Goal: Information Seeking & Learning: Learn about a topic

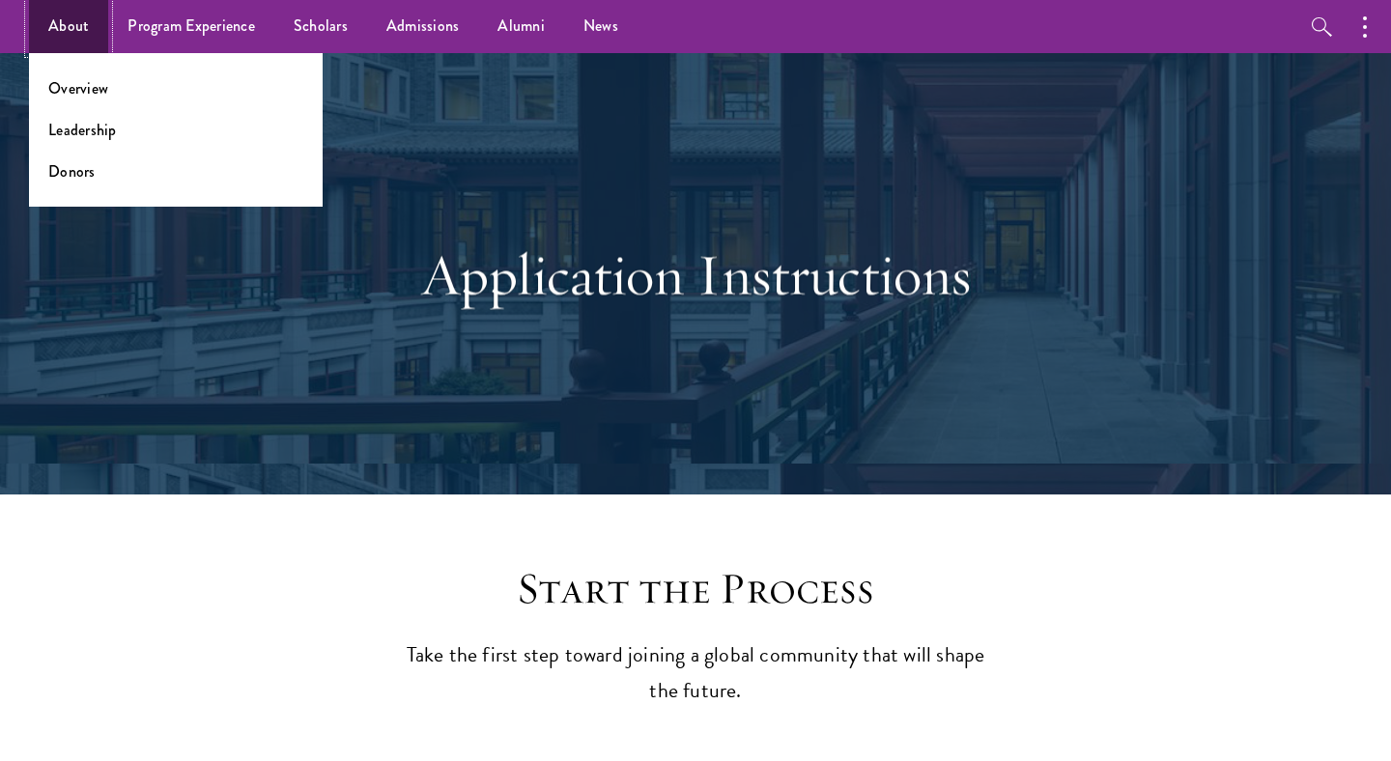
click at [48, 35] on link "About" at bounding box center [68, 26] width 79 height 53
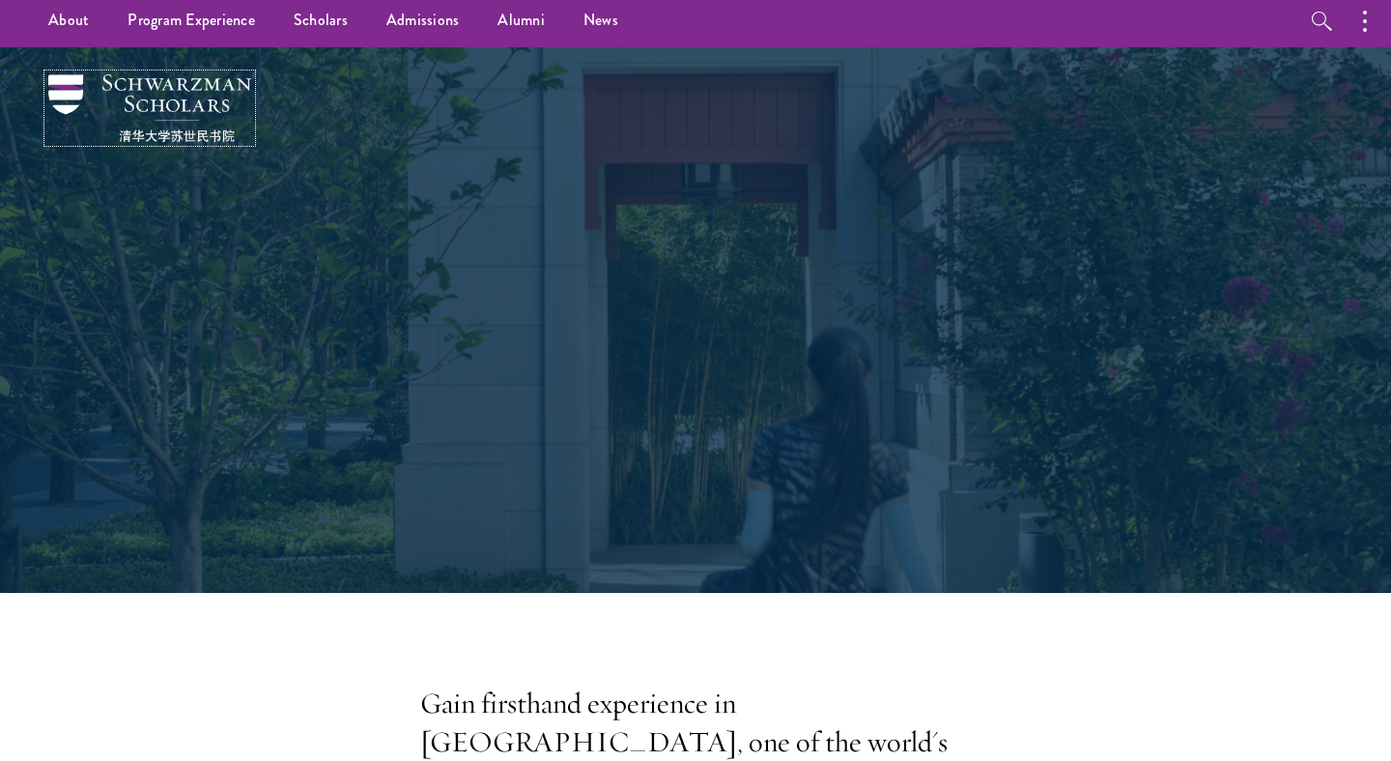
click at [215, 94] on img at bounding box center [149, 108] width 203 height 68
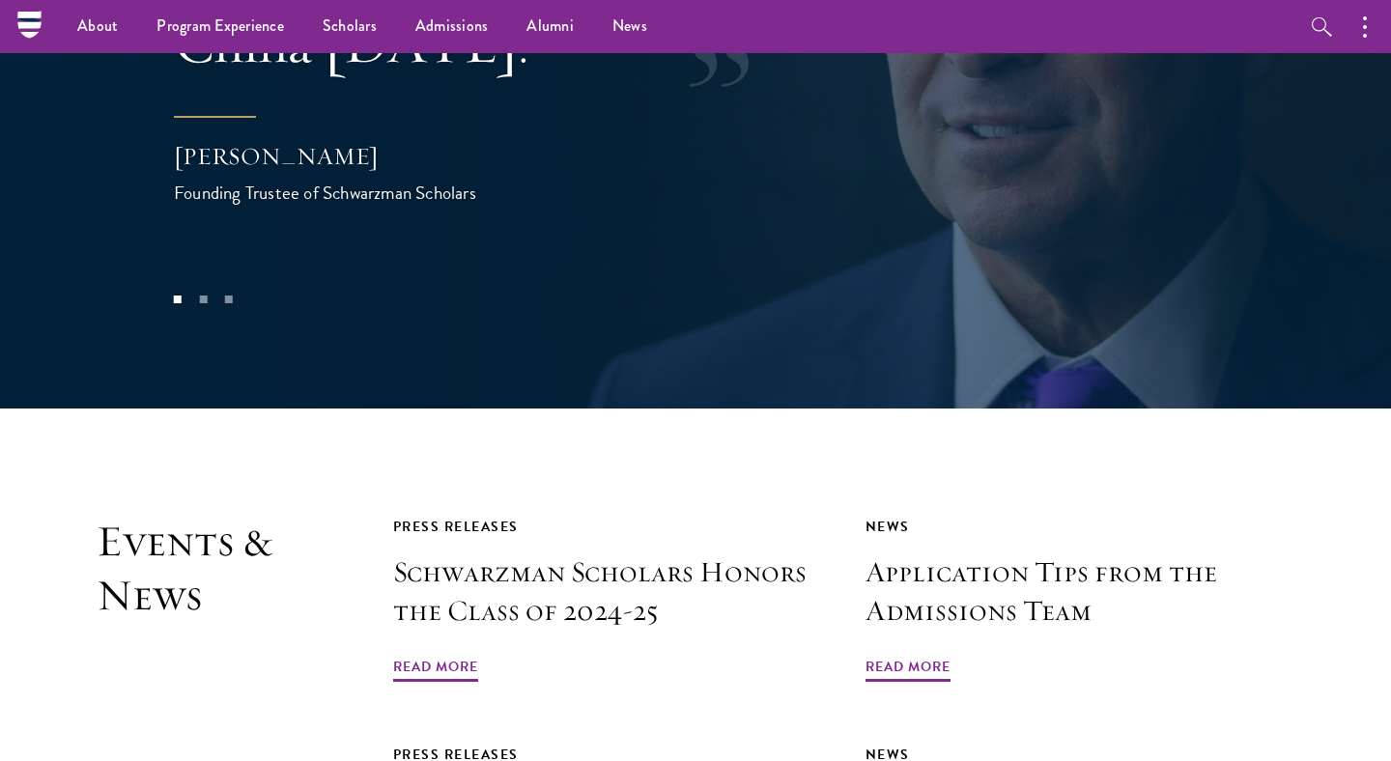
scroll to position [3945, 0]
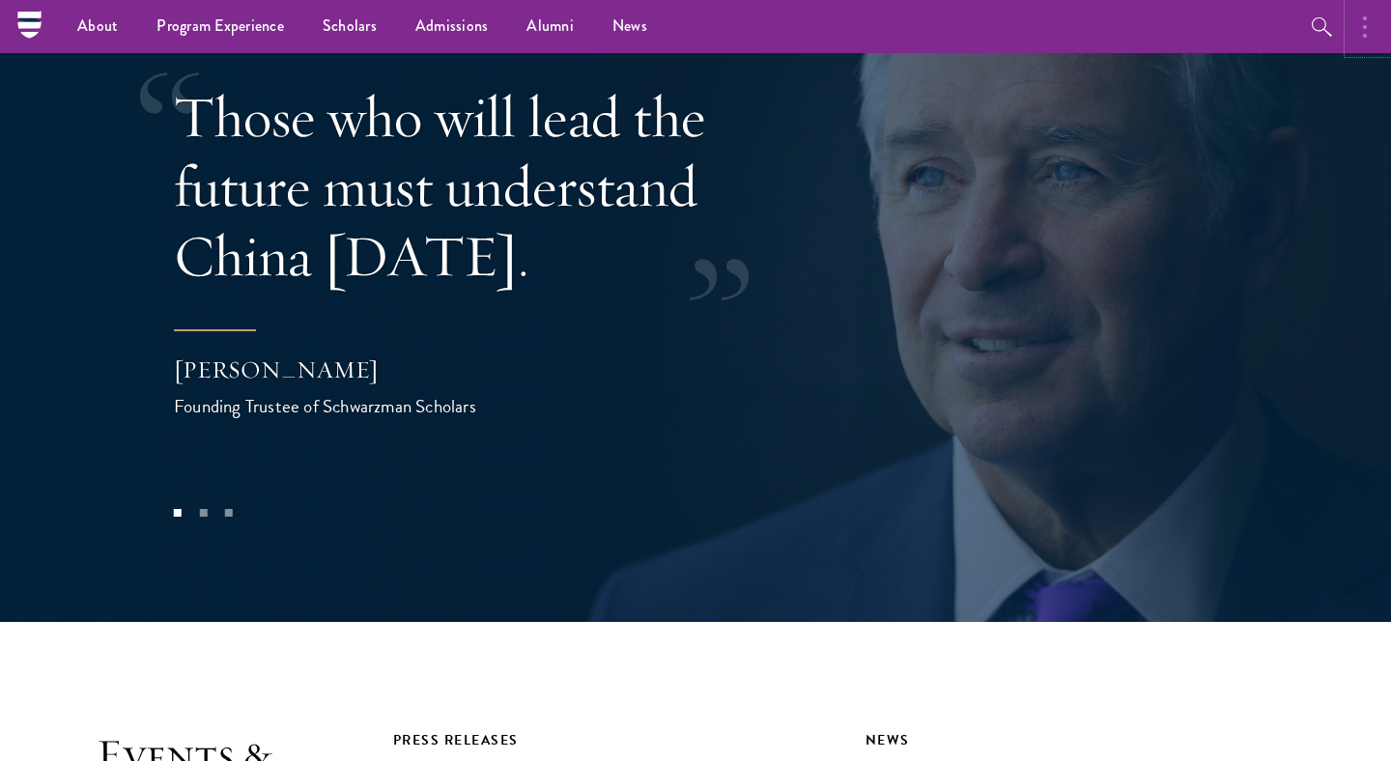
click at [1367, 26] on button "button" at bounding box center [1370, 26] width 43 height 53
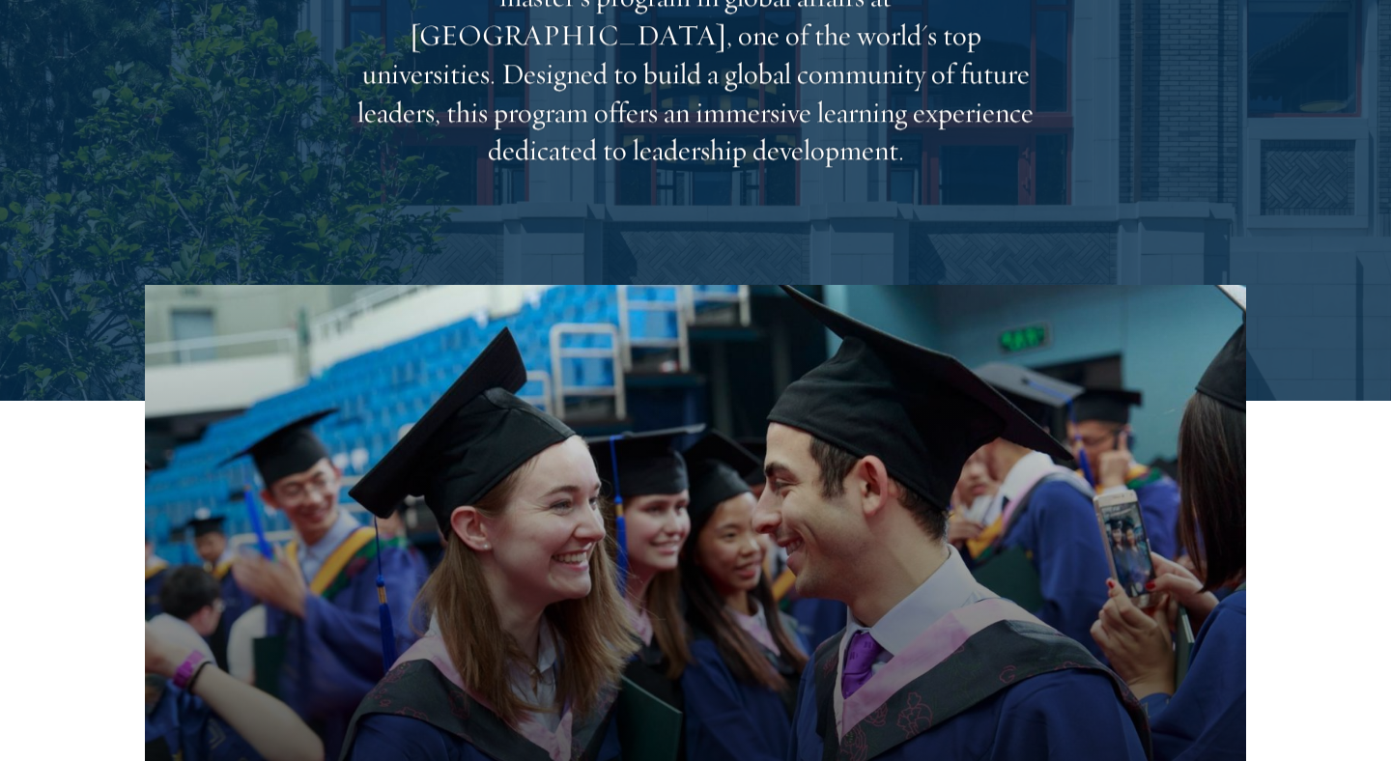
scroll to position [0, 0]
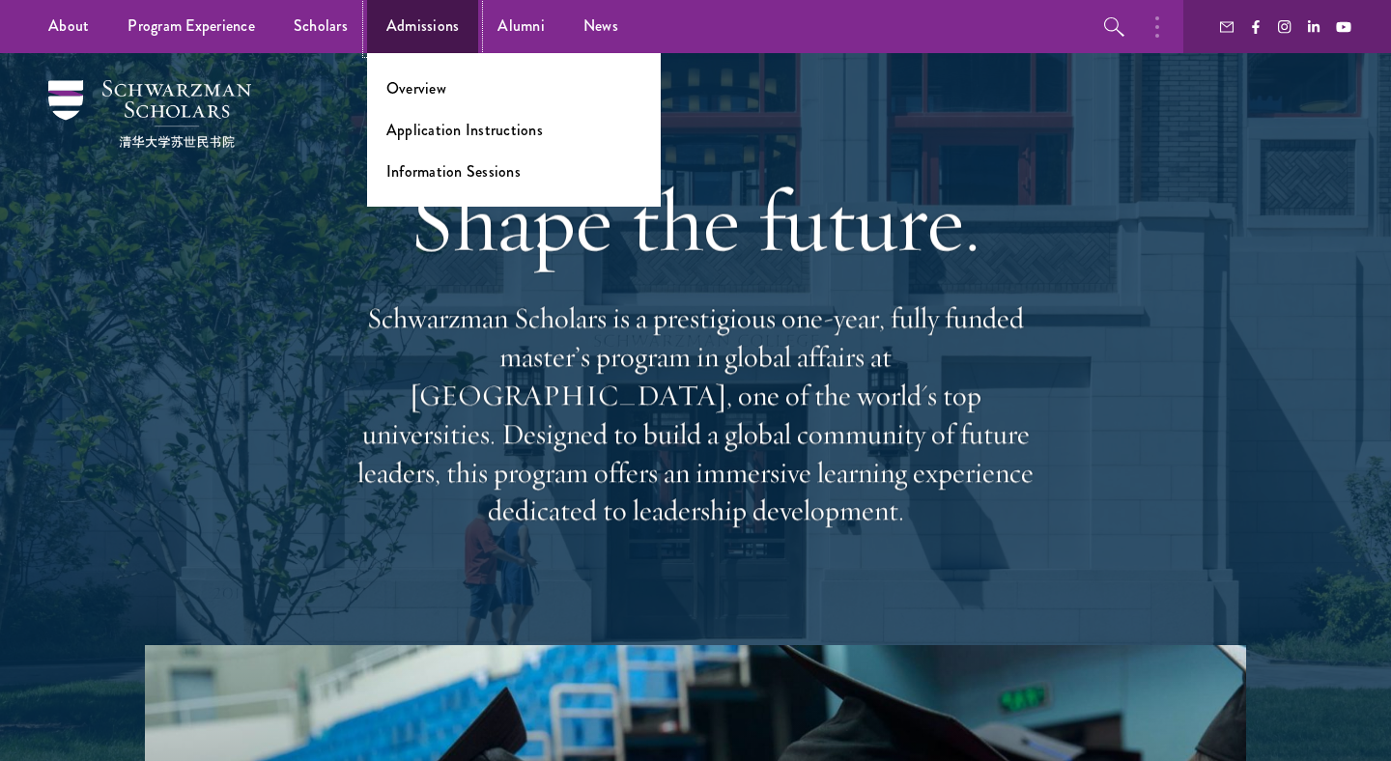
click at [438, 18] on link "Admissions" at bounding box center [423, 26] width 112 height 53
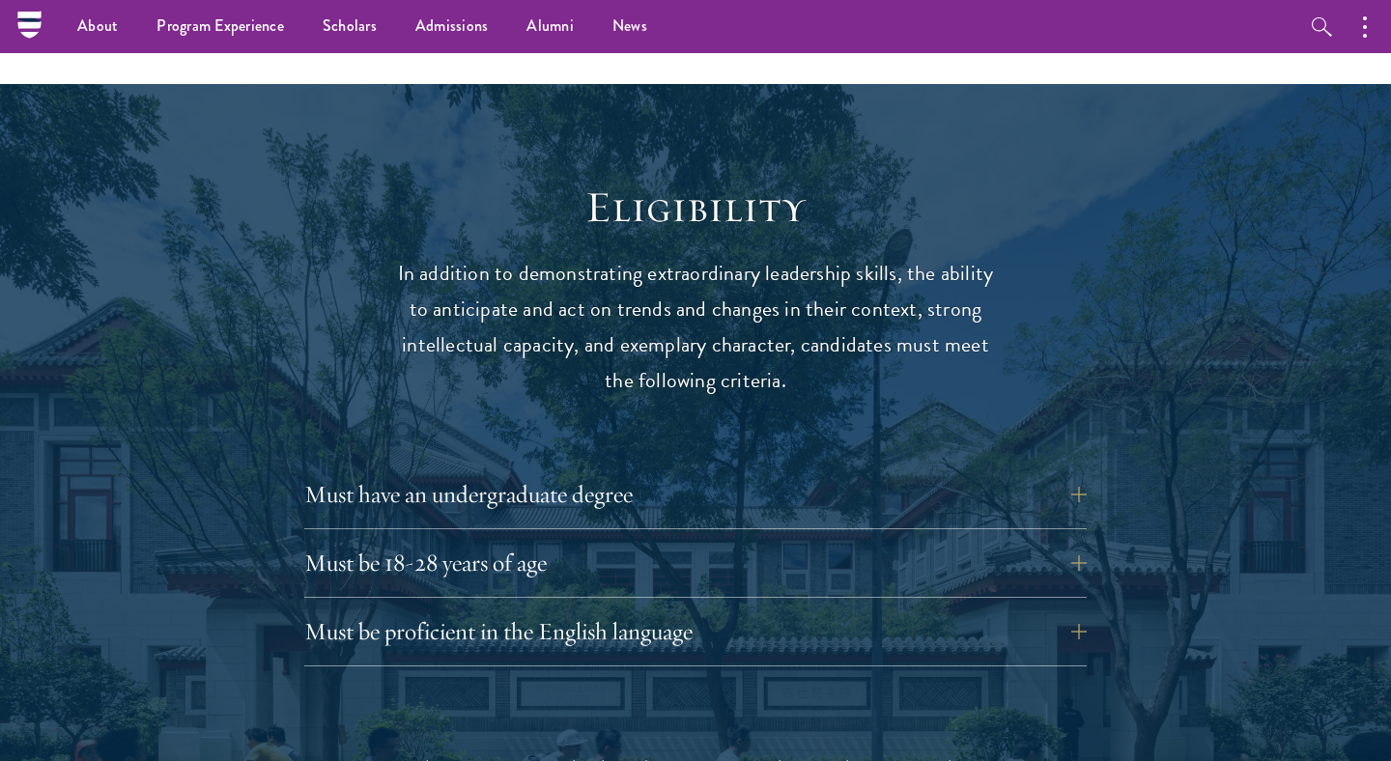
scroll to position [2305, 0]
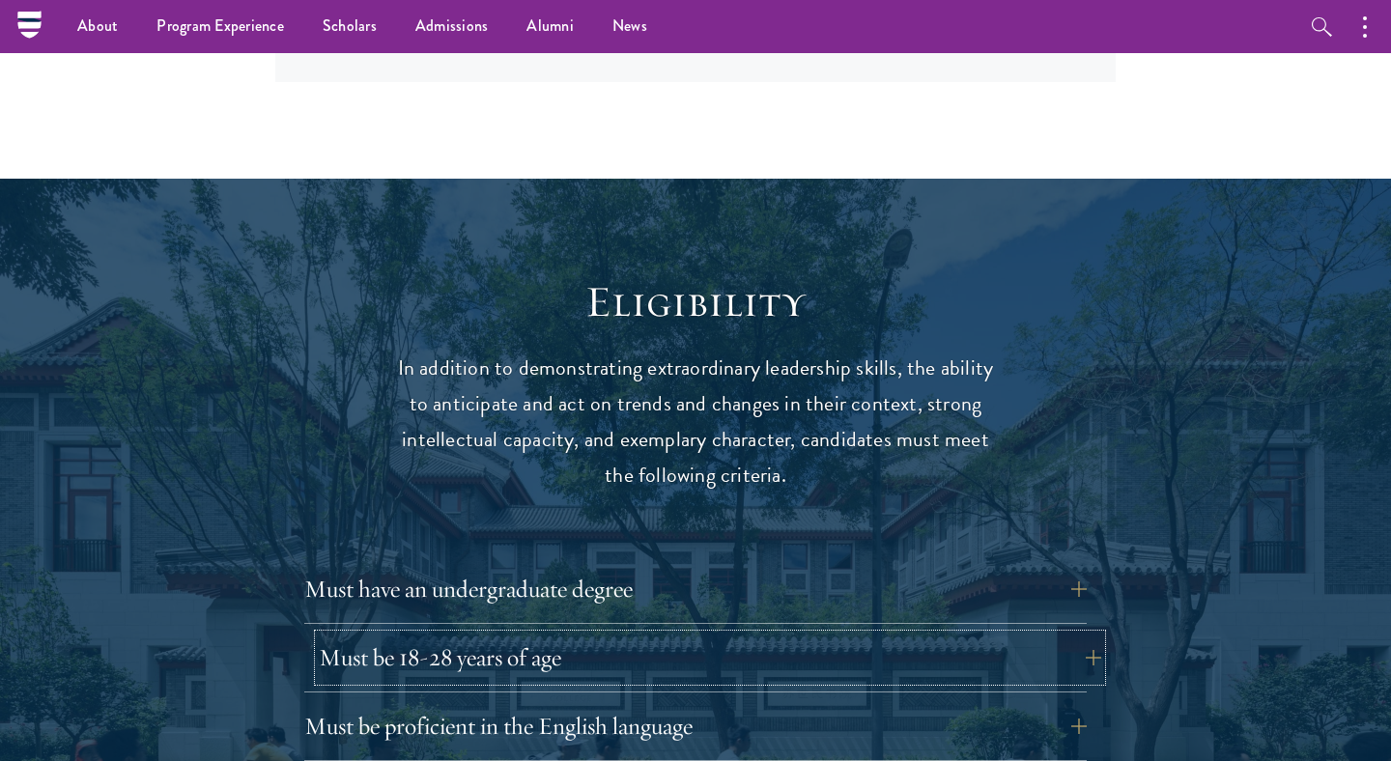
click at [334, 635] on button "Must be 18-28 years of age" at bounding box center [710, 658] width 783 height 46
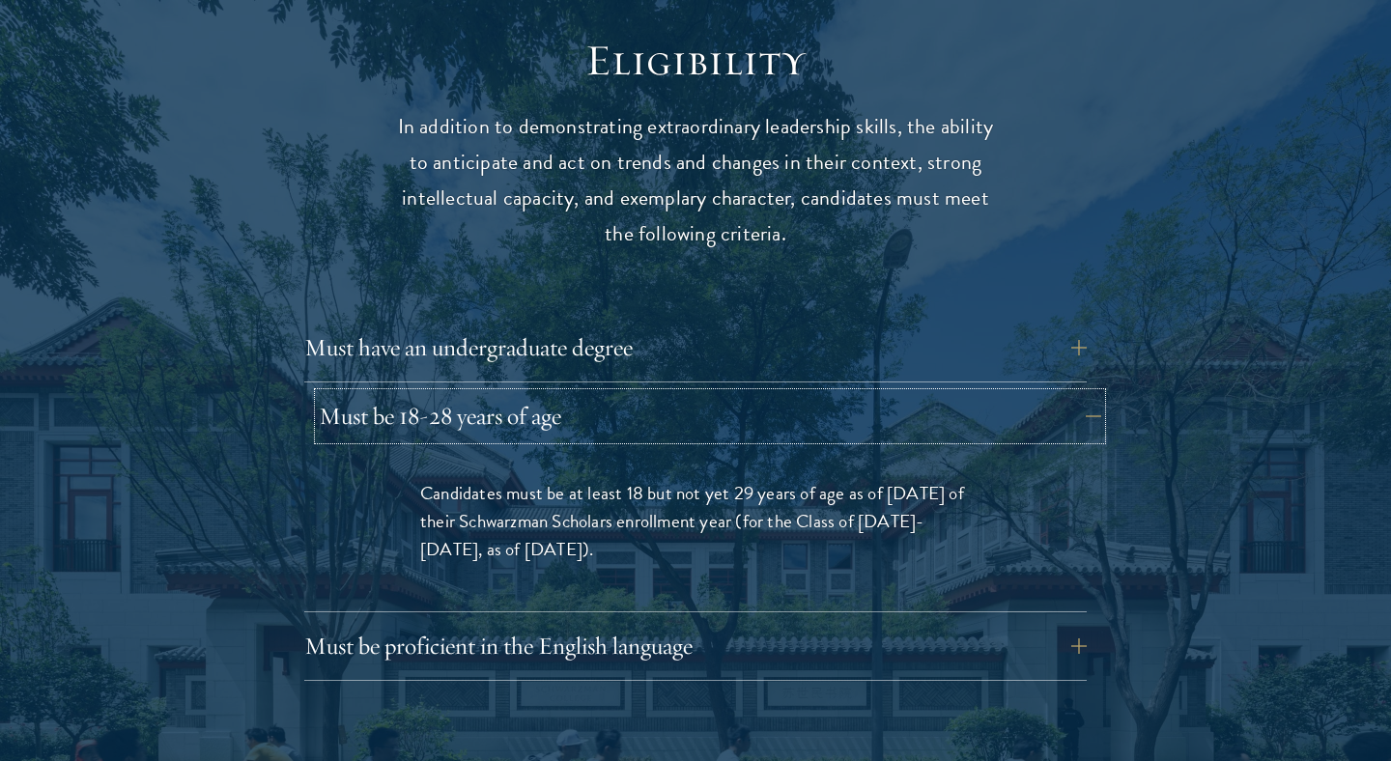
scroll to position [2550, 0]
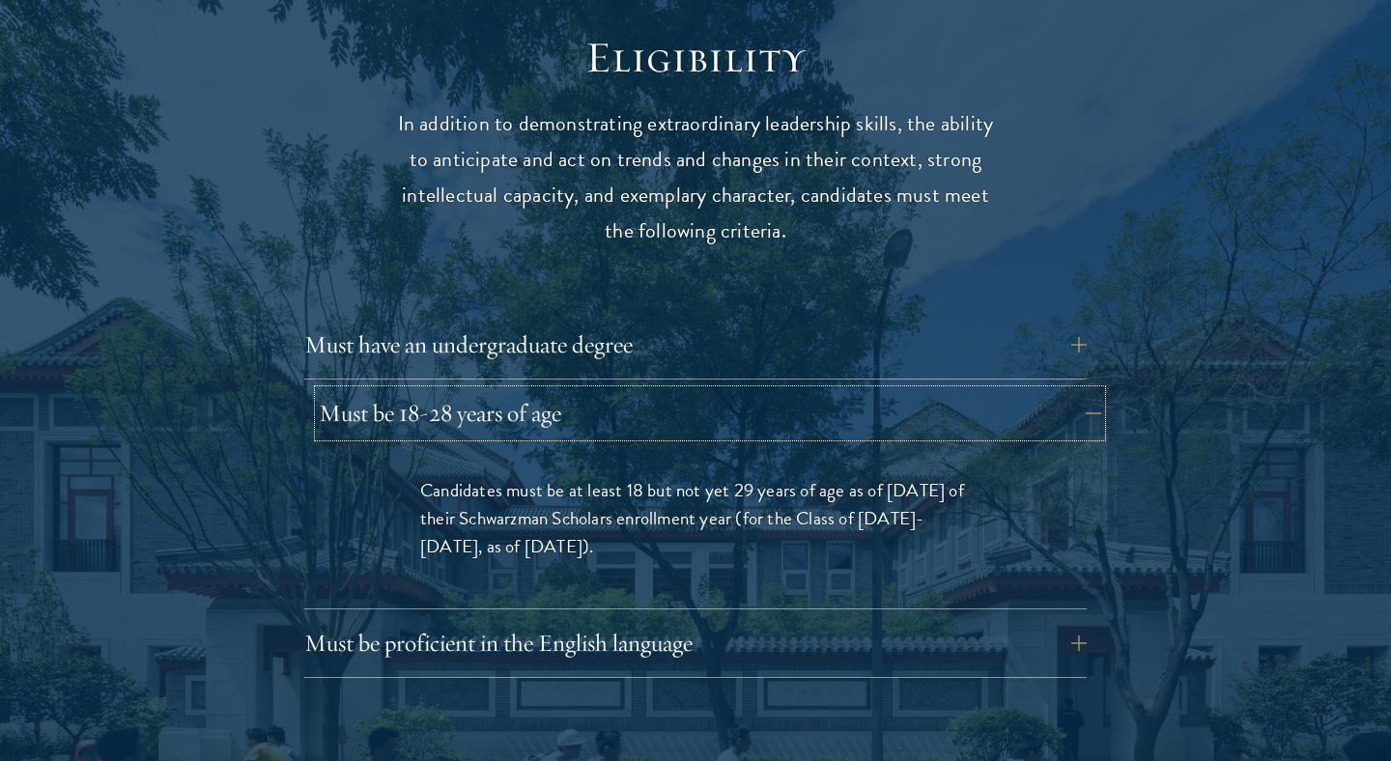
click at [422, 390] on button "Must be 18-28 years of age" at bounding box center [710, 413] width 783 height 46
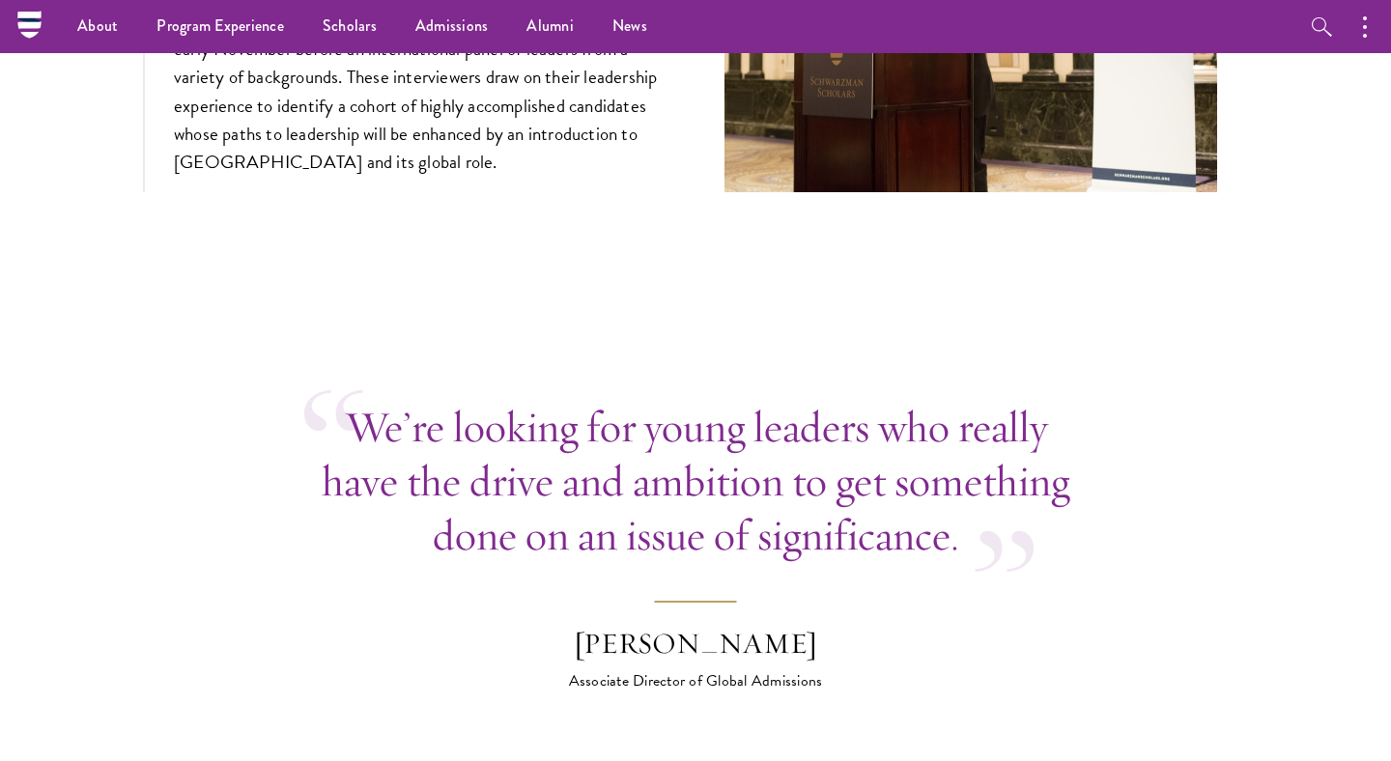
scroll to position [6804, 0]
